Goal: Task Accomplishment & Management: Manage account settings

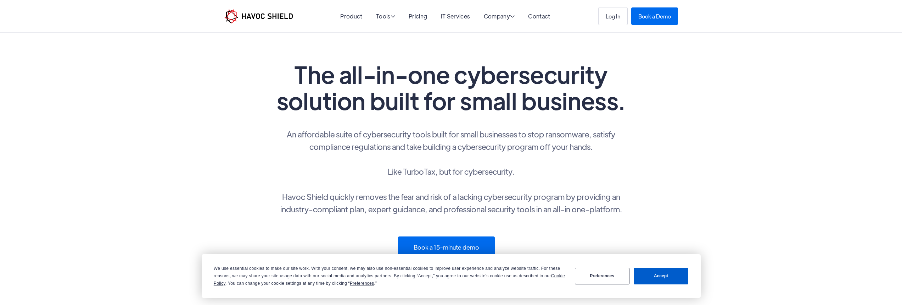
click at [646, 273] on button "Accept" at bounding box center [661, 275] width 55 height 17
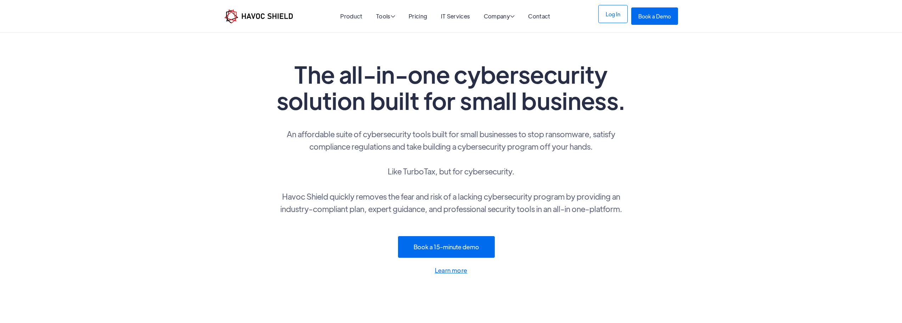
click at [619, 18] on link "Log In" at bounding box center [612, 14] width 29 height 18
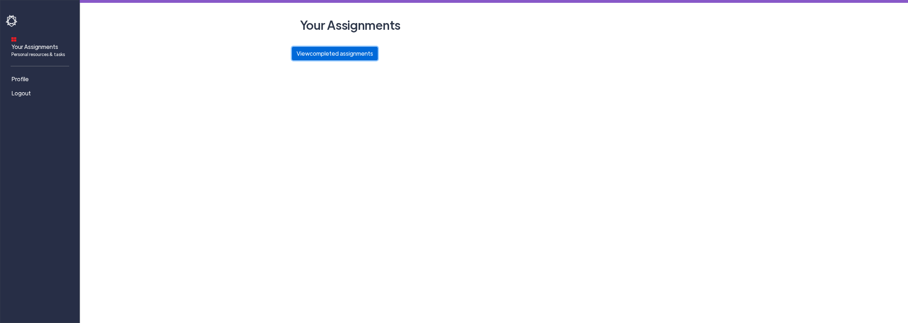
click at [344, 53] on button "View completed assignments" at bounding box center [335, 53] width 86 height 13
